Goal: Transaction & Acquisition: Purchase product/service

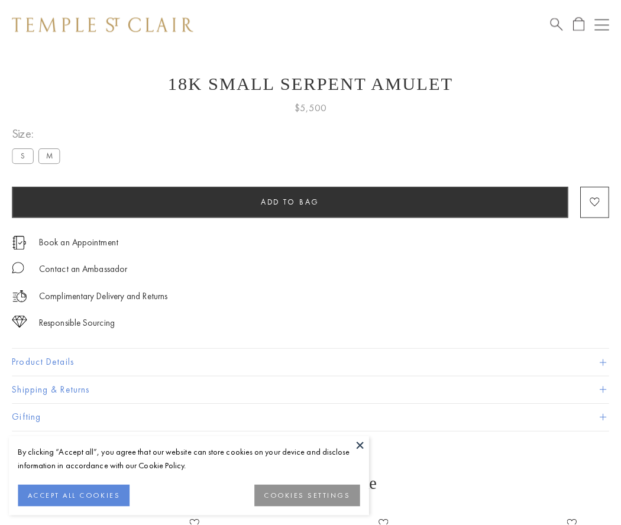
scroll to position [40, 0]
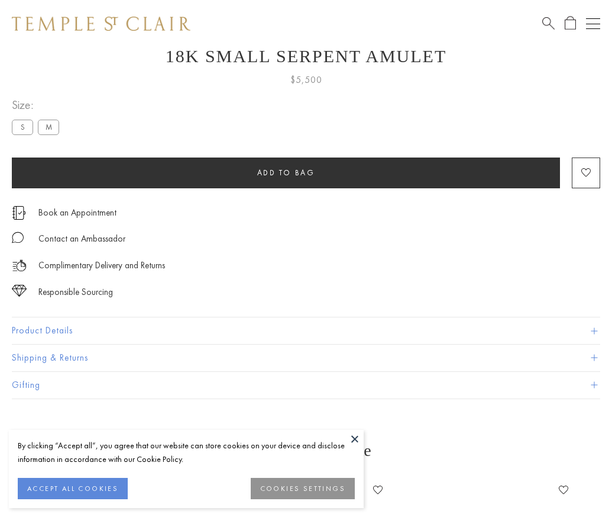
click at [286, 172] on span "Add to bag" at bounding box center [286, 172] width 58 height 10
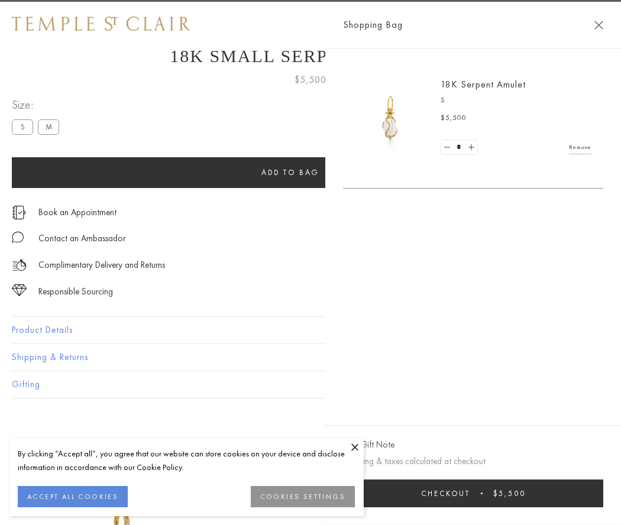
click at [470, 494] on span "Checkout" at bounding box center [445, 494] width 49 height 10
